Goal: Task Accomplishment & Management: Complete application form

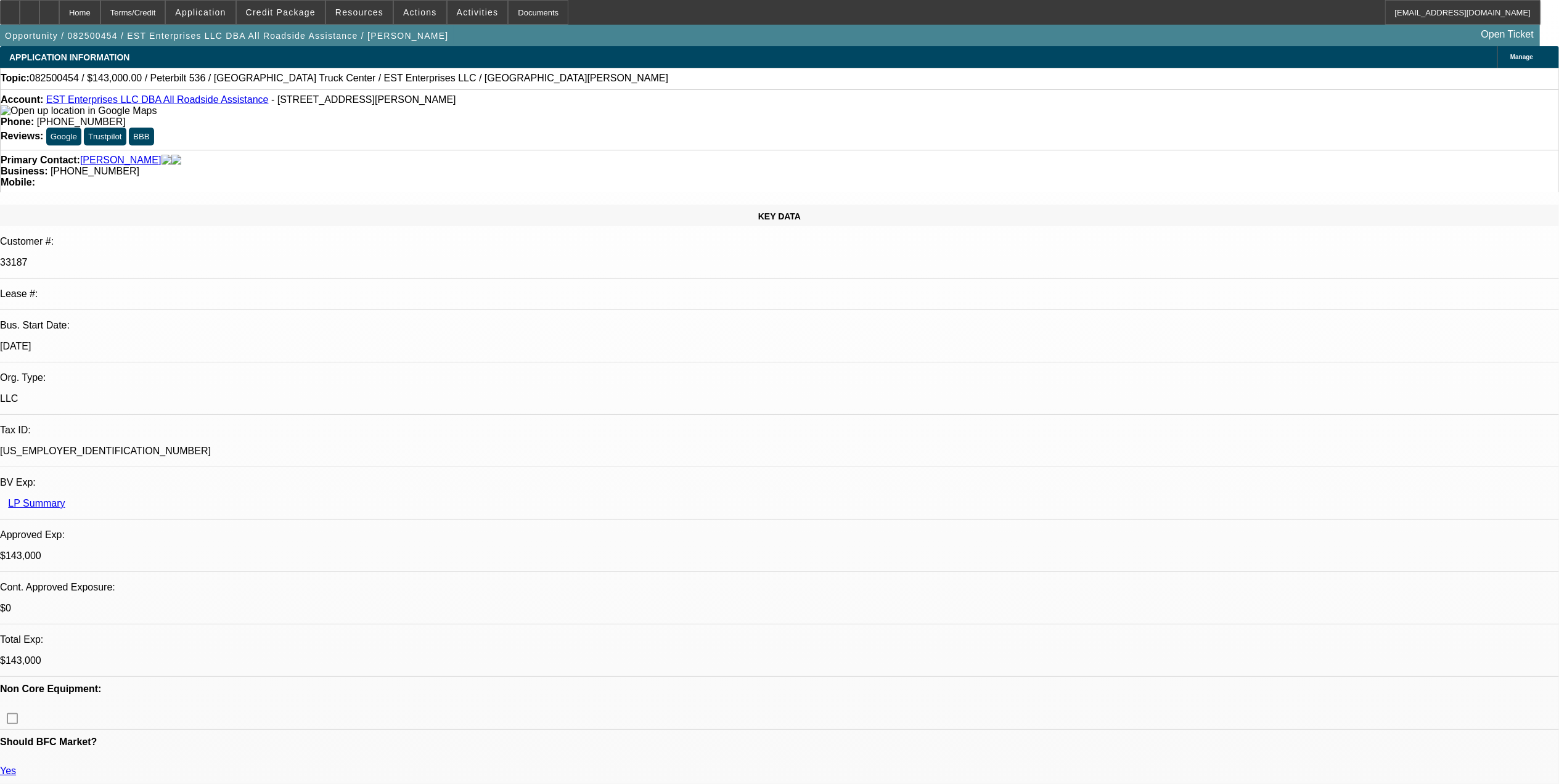
select select "0"
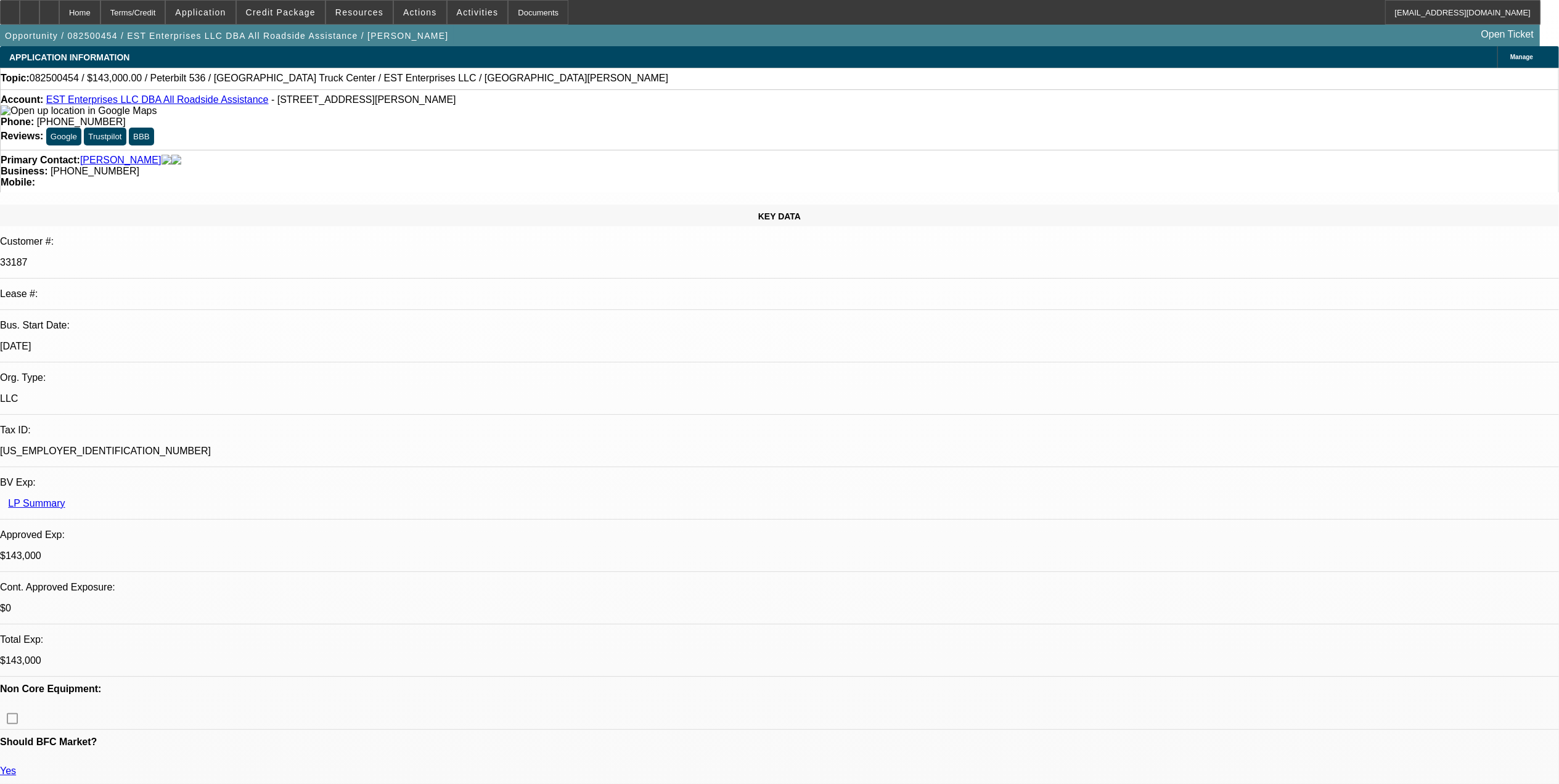
select select "0"
select select "2"
select select "0"
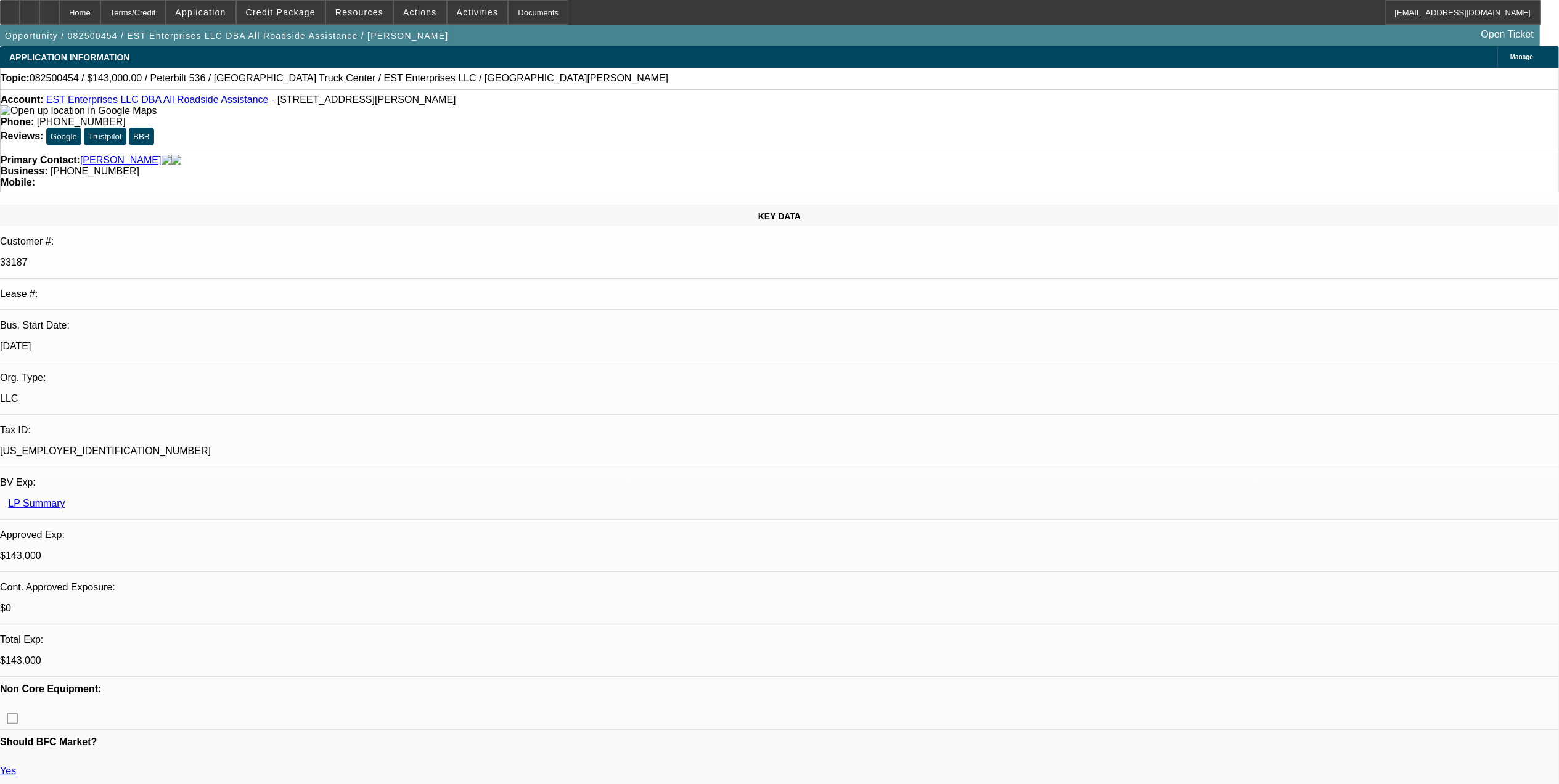
select select "2"
select select "0.1"
select select "1"
select select "2"
select select "6"
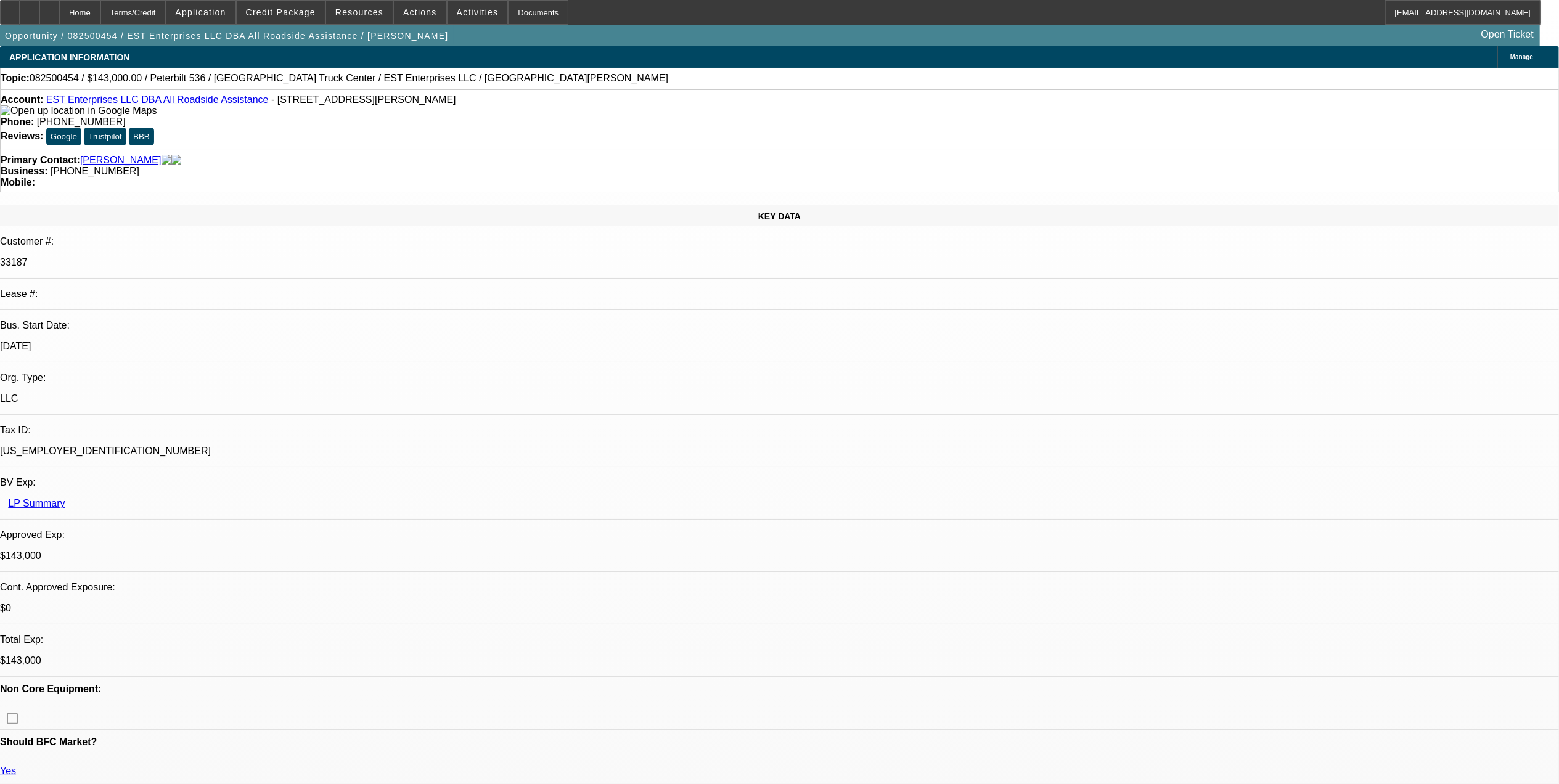
select select "1"
select select "2"
select select "6"
select select "1"
select select "2"
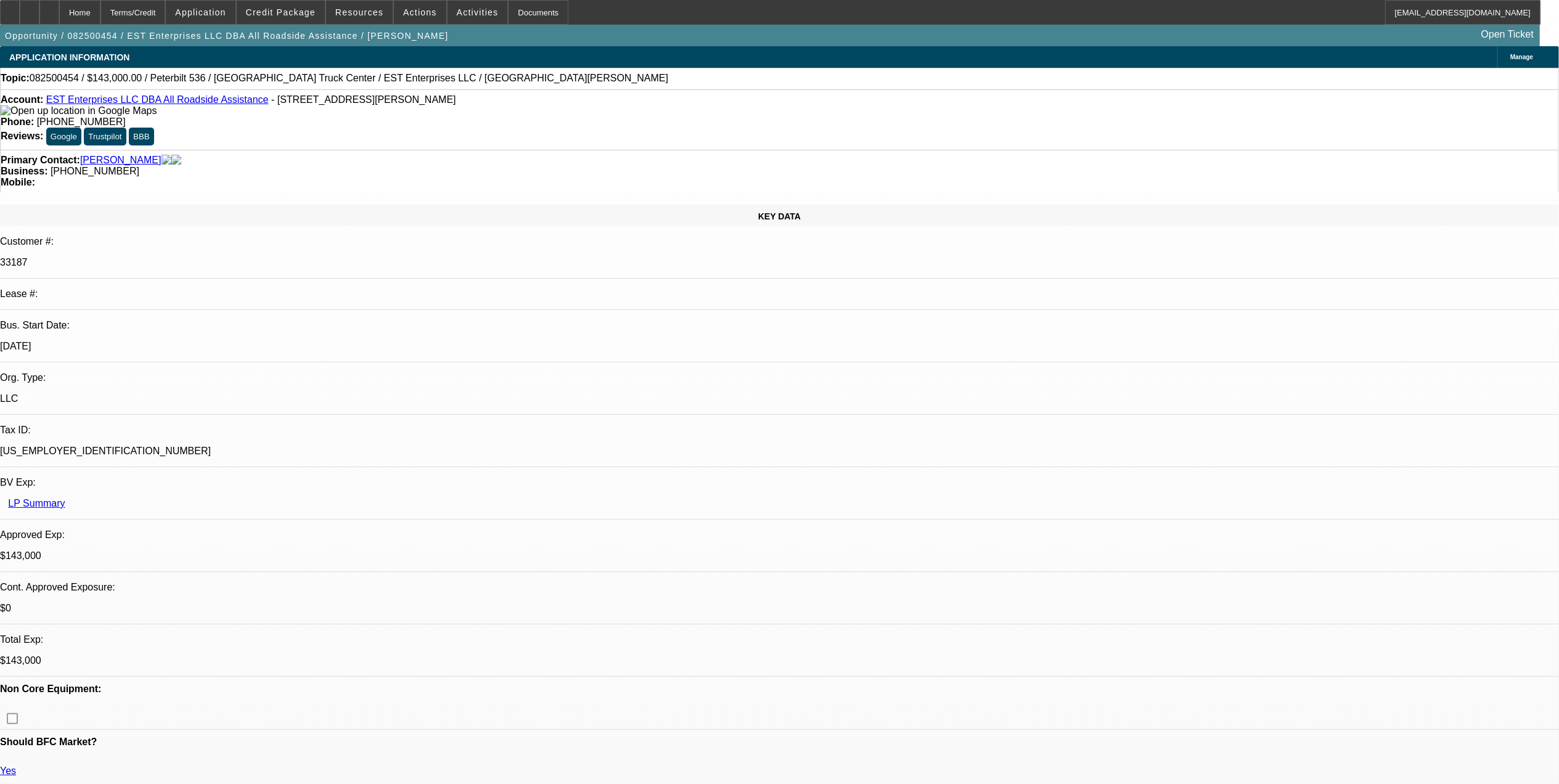
select select "6"
select select "1"
select select "2"
select select "4"
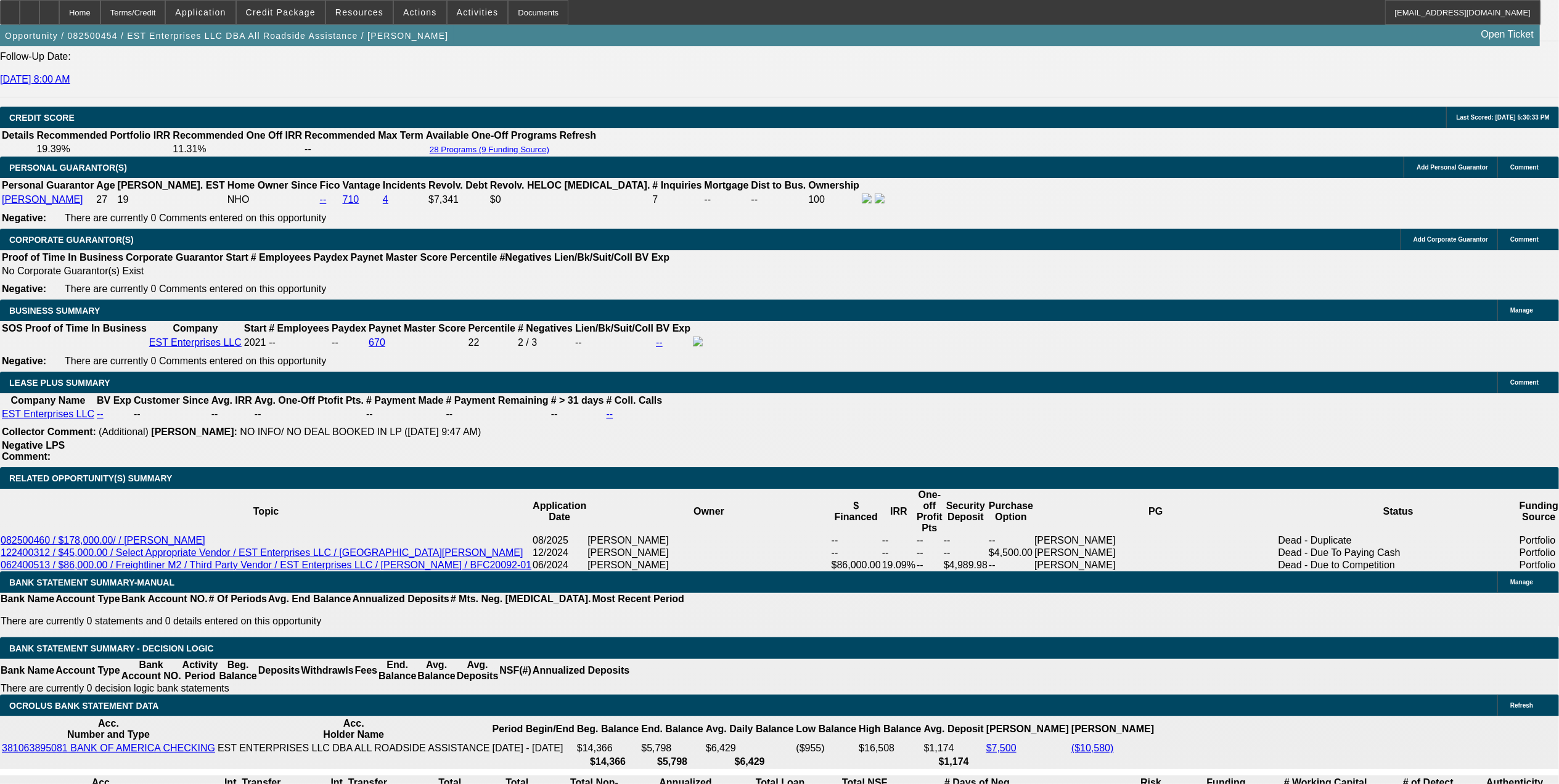
drag, startPoint x: 1199, startPoint y: 136, endPoint x: 1134, endPoint y: 93, distance: 77.9
drag, startPoint x: 1134, startPoint y: 93, endPoint x: 1100, endPoint y: 133, distance: 52.5
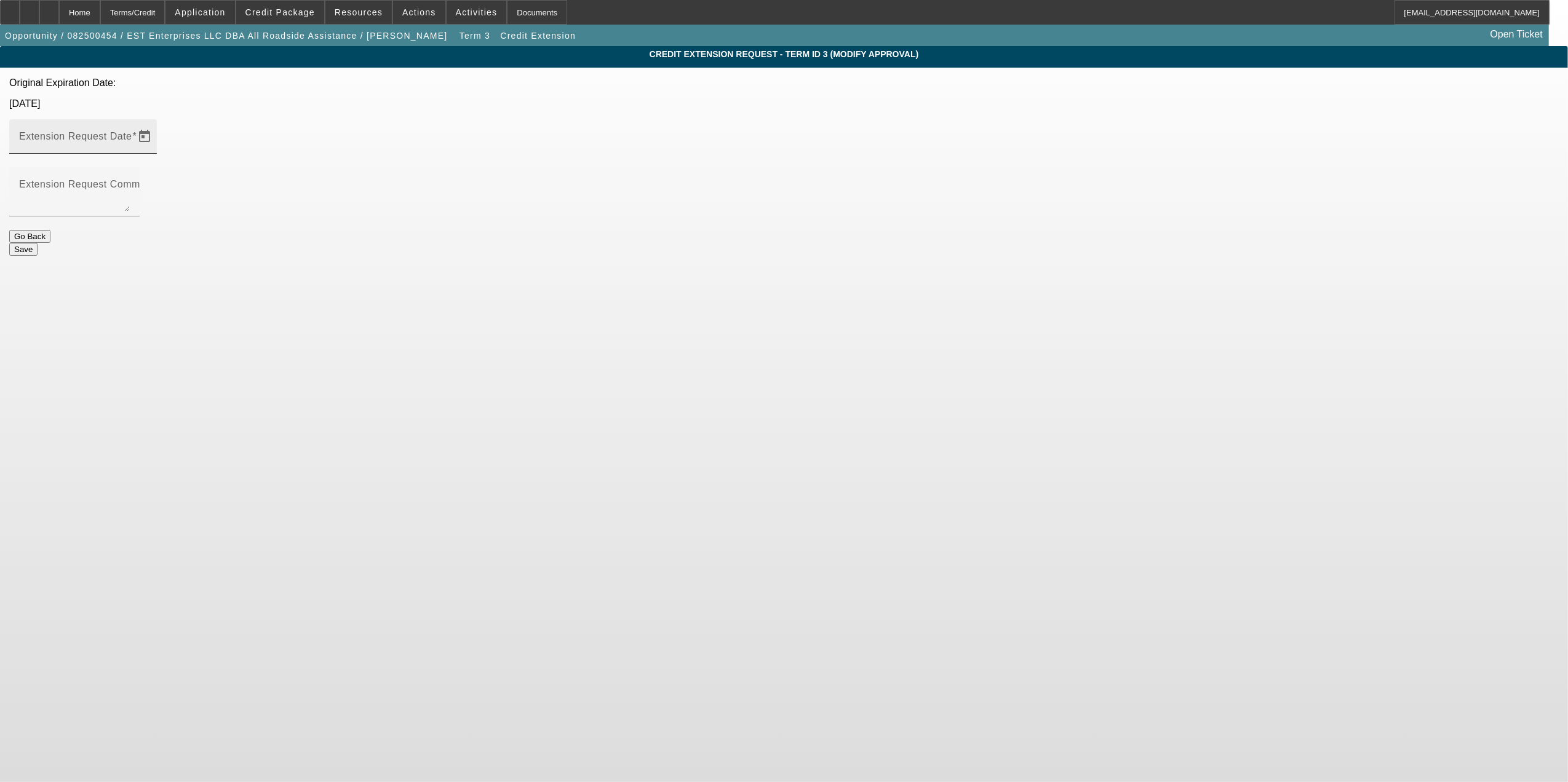
click at [130, 119] on div "Extension Request Date" at bounding box center [75, 136] width 111 height 34
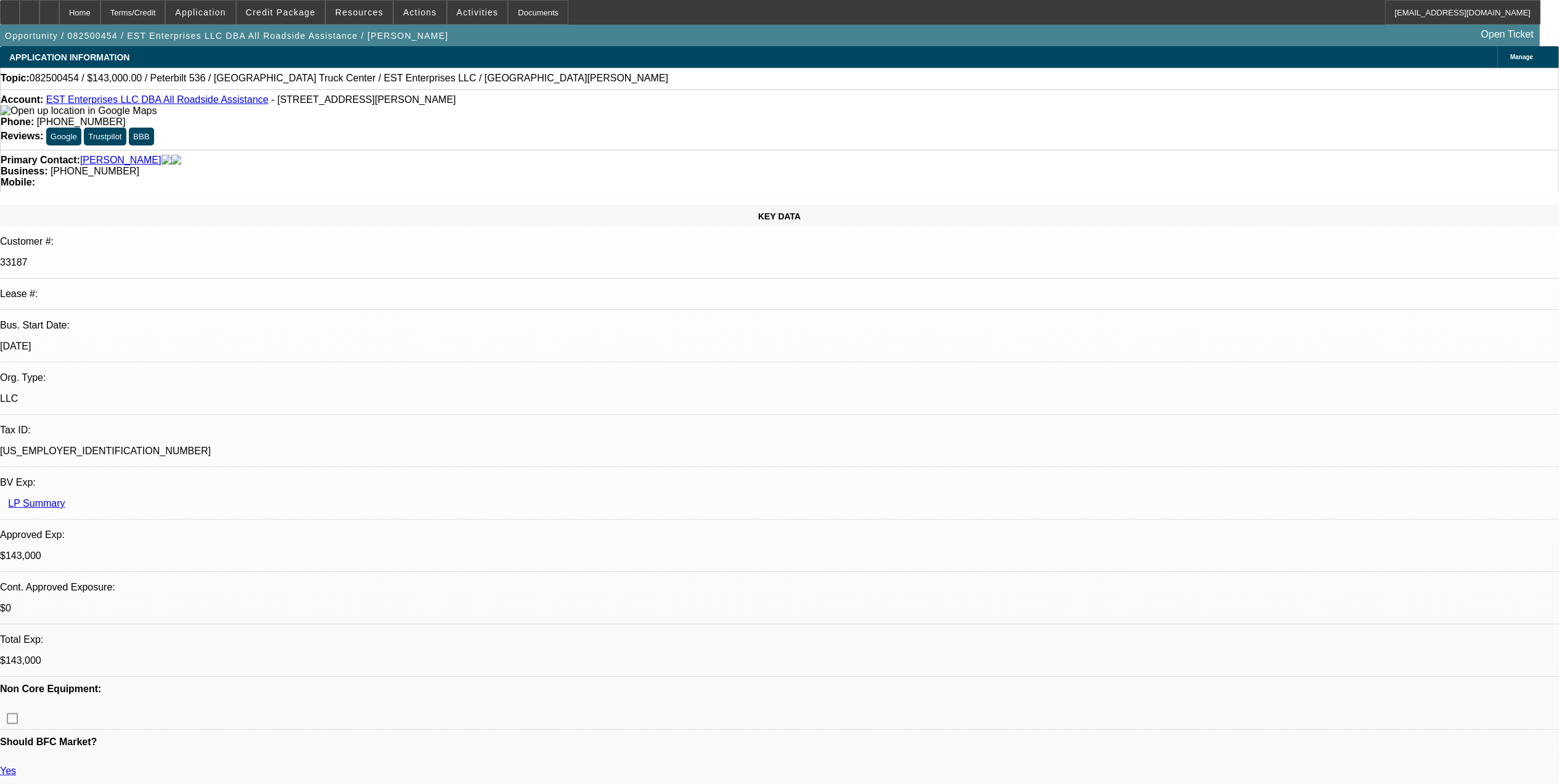
select select "0"
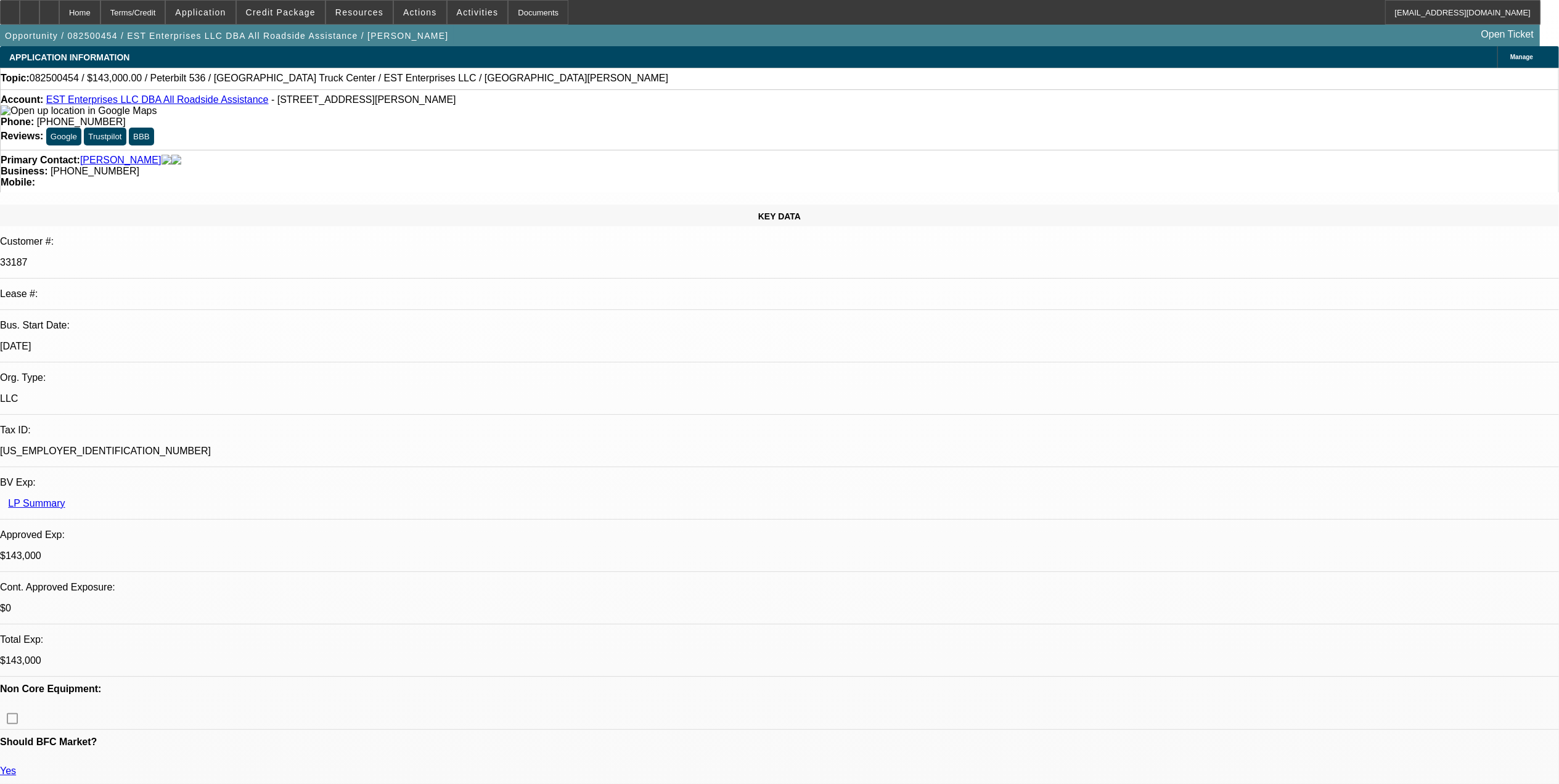
select select "0"
select select "2"
select select "0"
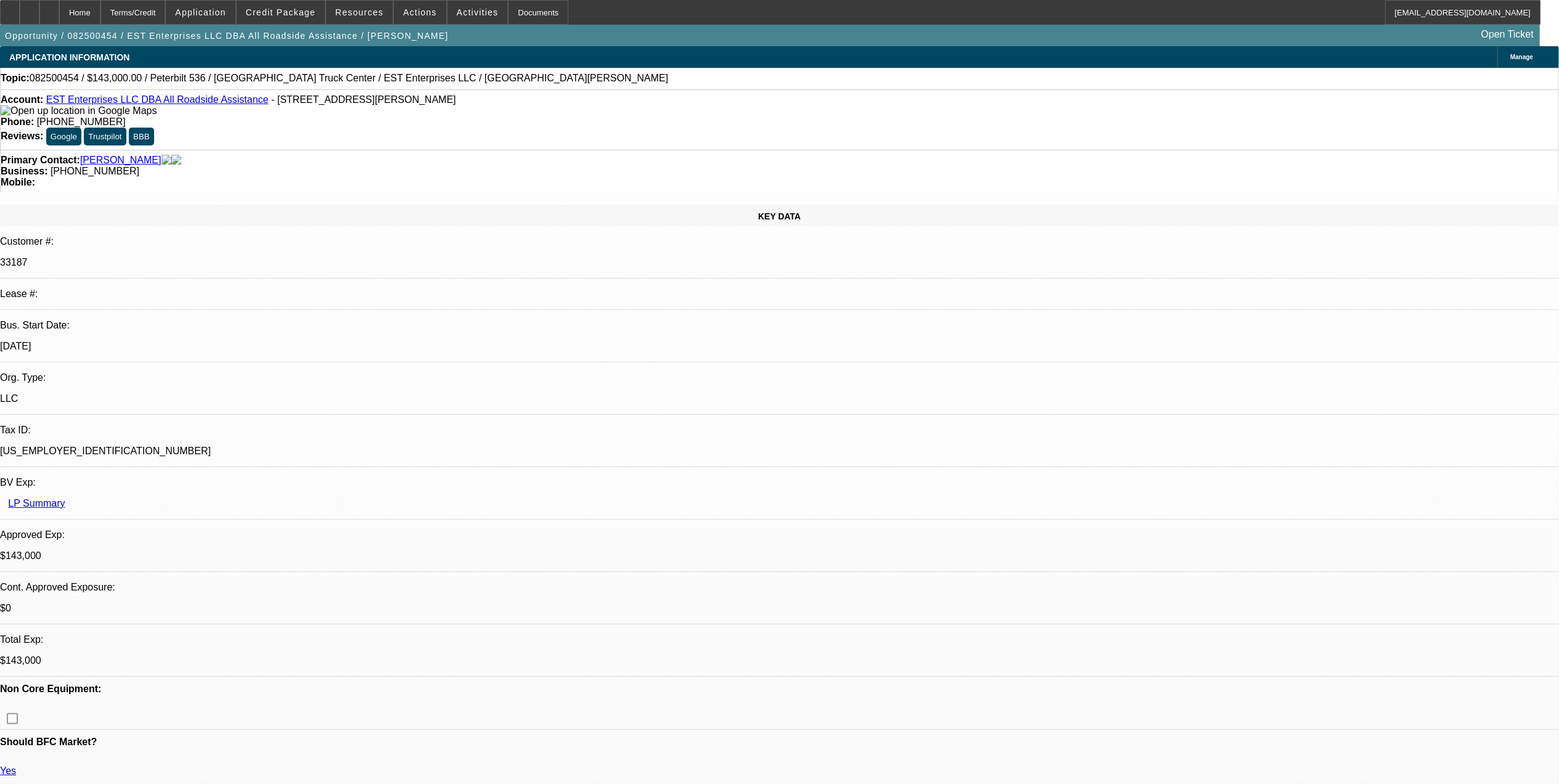
select select "2"
select select "0.1"
select select "1"
select select "2"
select select "6"
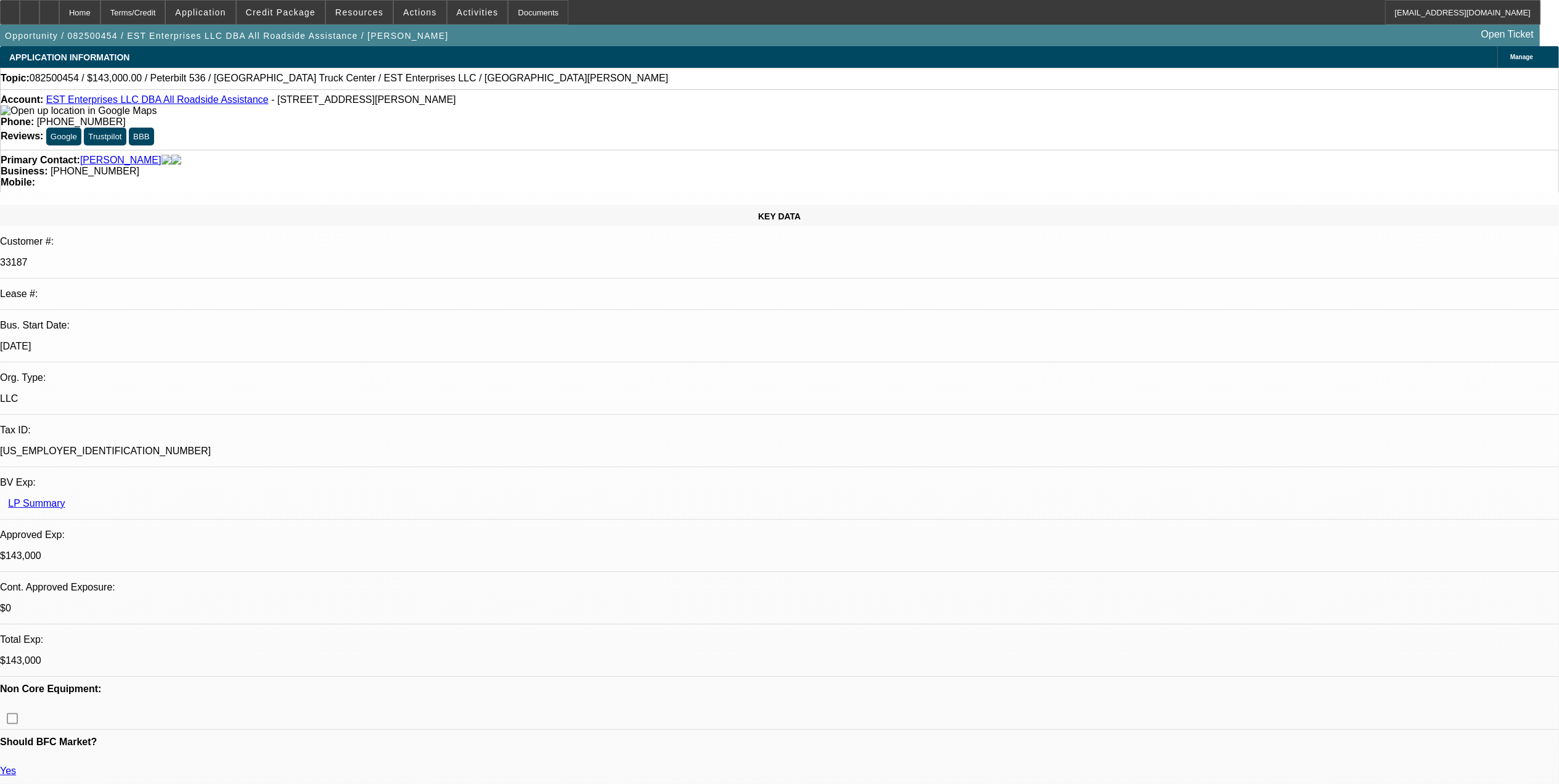
select select "1"
select select "2"
select select "6"
select select "1"
select select "2"
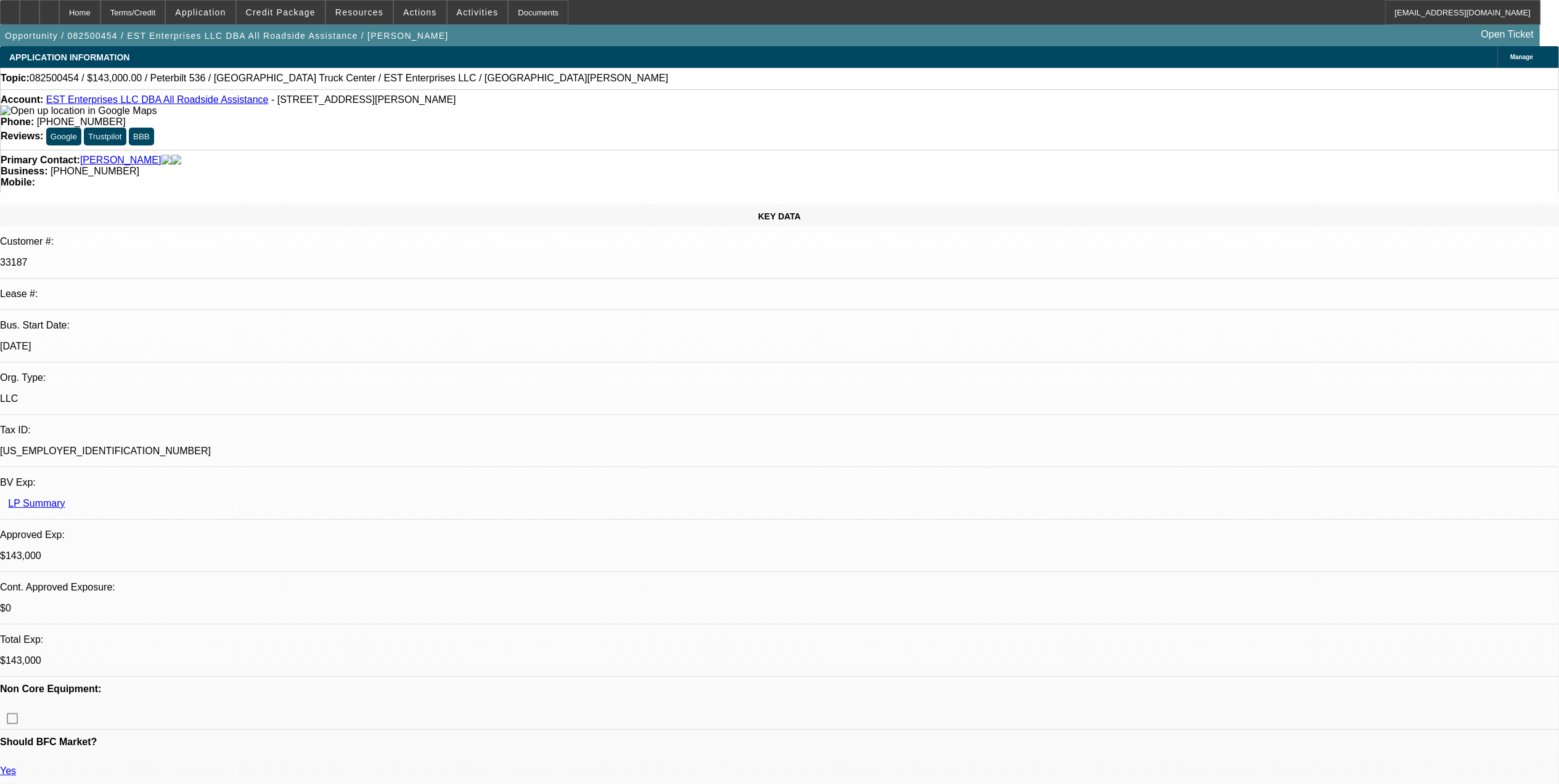
select select "6"
select select "1"
select select "2"
select select "4"
